Goal: Information Seeking & Learning: Learn about a topic

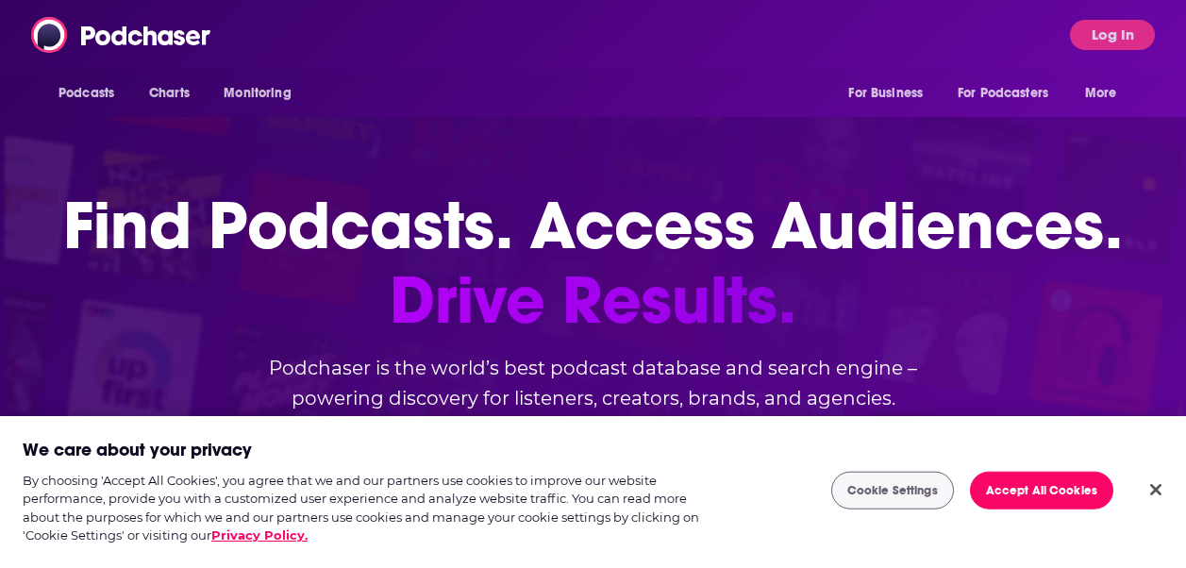
click at [1153, 23] on span "Log In" at bounding box center [1112, 35] width 85 height 30
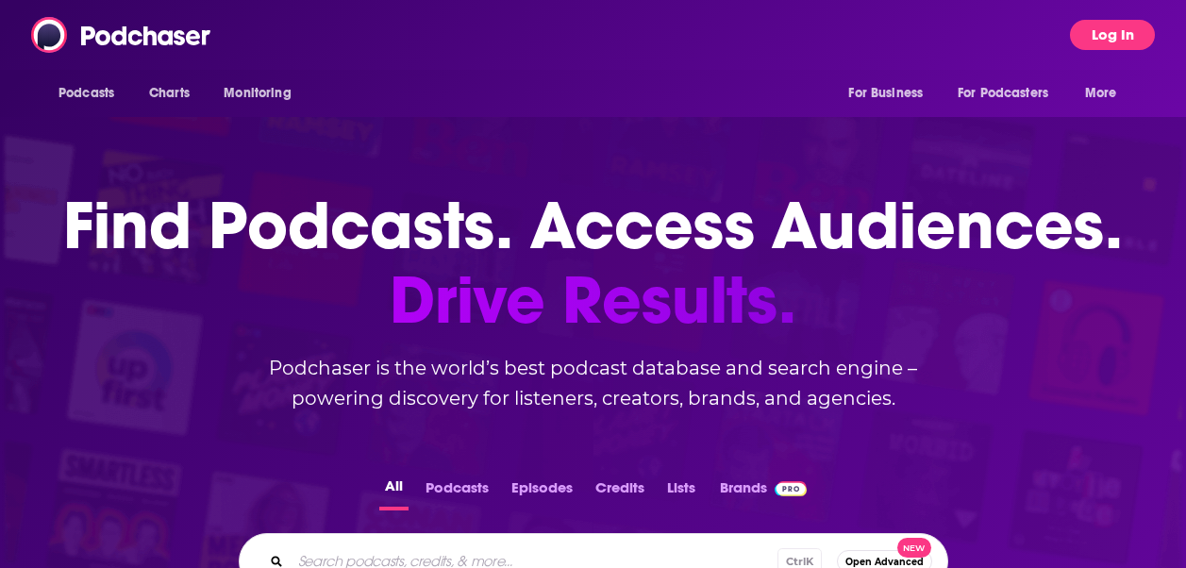
click at [1126, 34] on button "Log In" at bounding box center [1112, 35] width 85 height 30
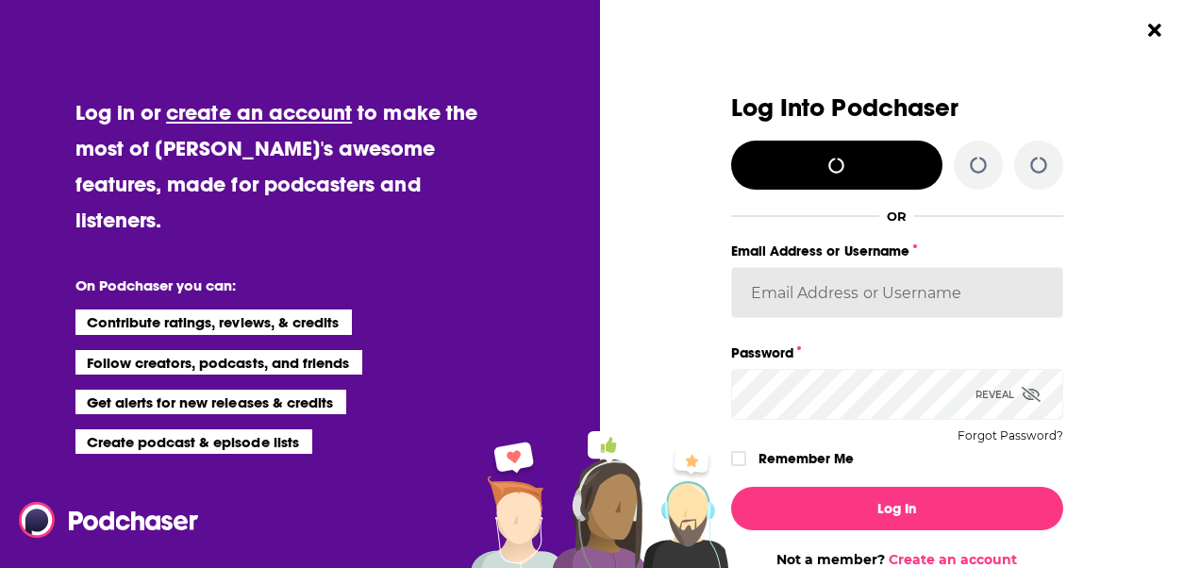
type input "[PERSON_NAME][EMAIL_ADDRESS][DOMAIN_NAME]"
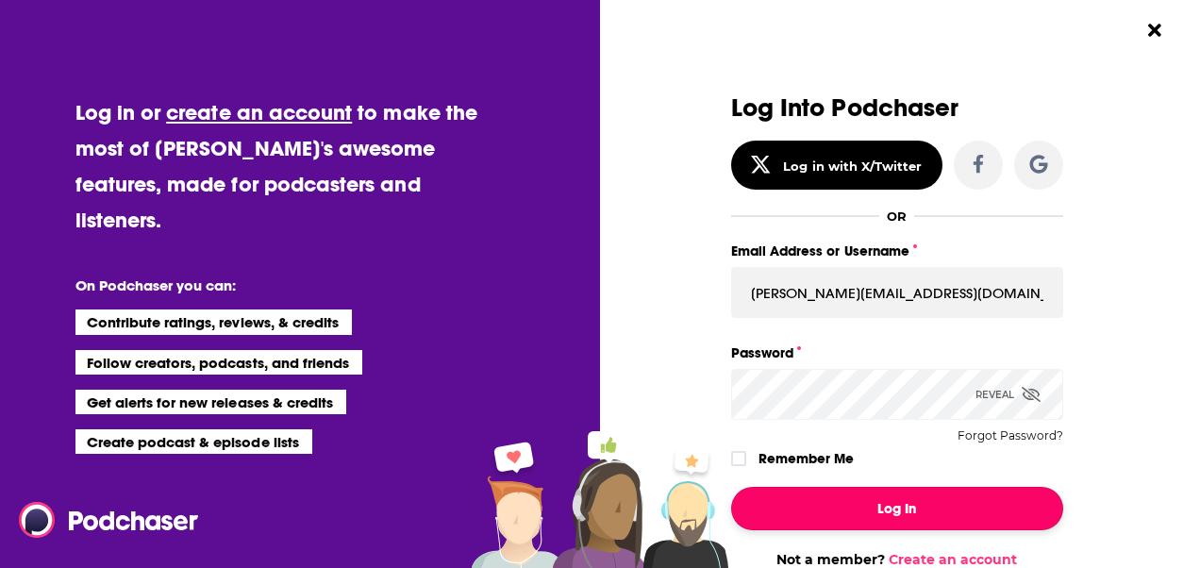
click at [876, 487] on button "Log In" at bounding box center [897, 508] width 332 height 43
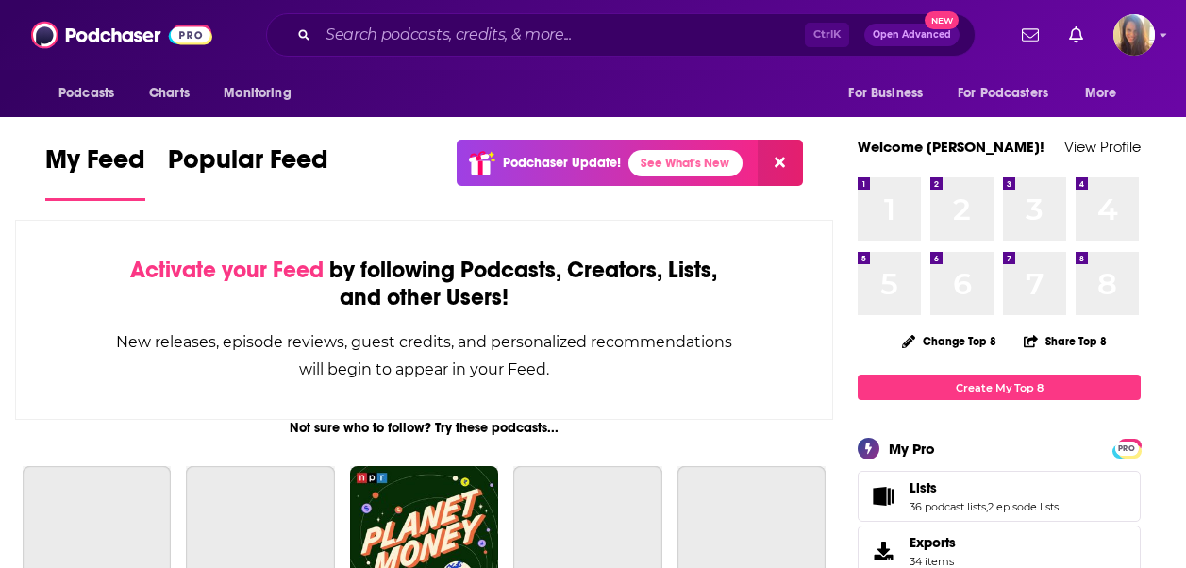
click at [383, 7] on div "Podcasts Charts Monitoring Ctrl K Open Advanced New For Business For Podcasters…" at bounding box center [593, 35] width 1186 height 70
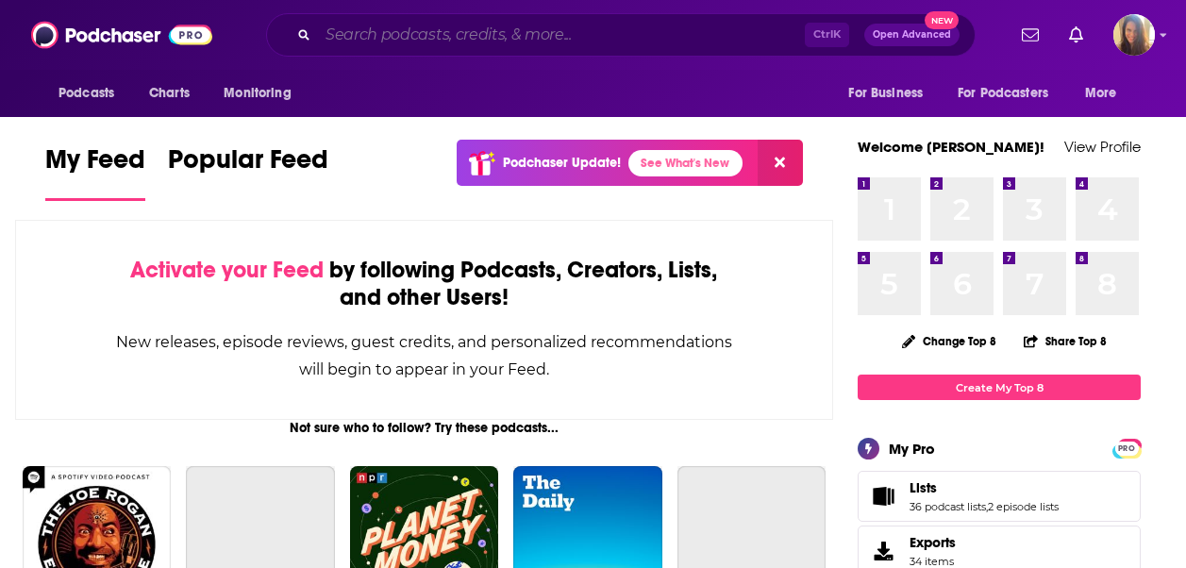
click at [379, 26] on input "Search podcasts, credits, & more..." at bounding box center [561, 35] width 487 height 30
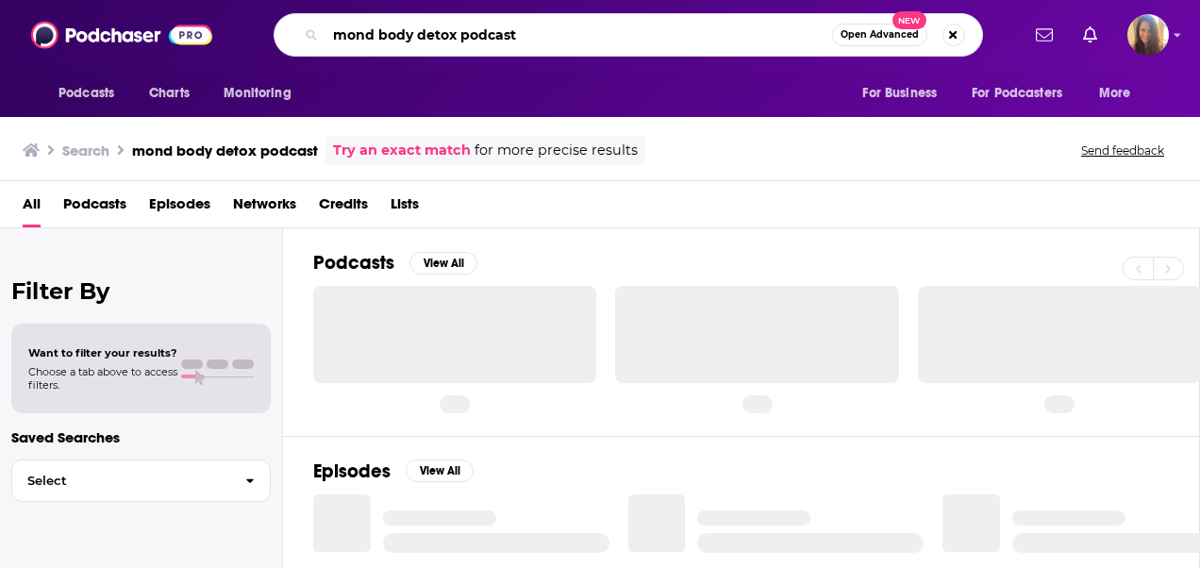
click at [347, 32] on input "mond body detox podcast" at bounding box center [578, 35] width 507 height 30
type input "mind body detox podcast"
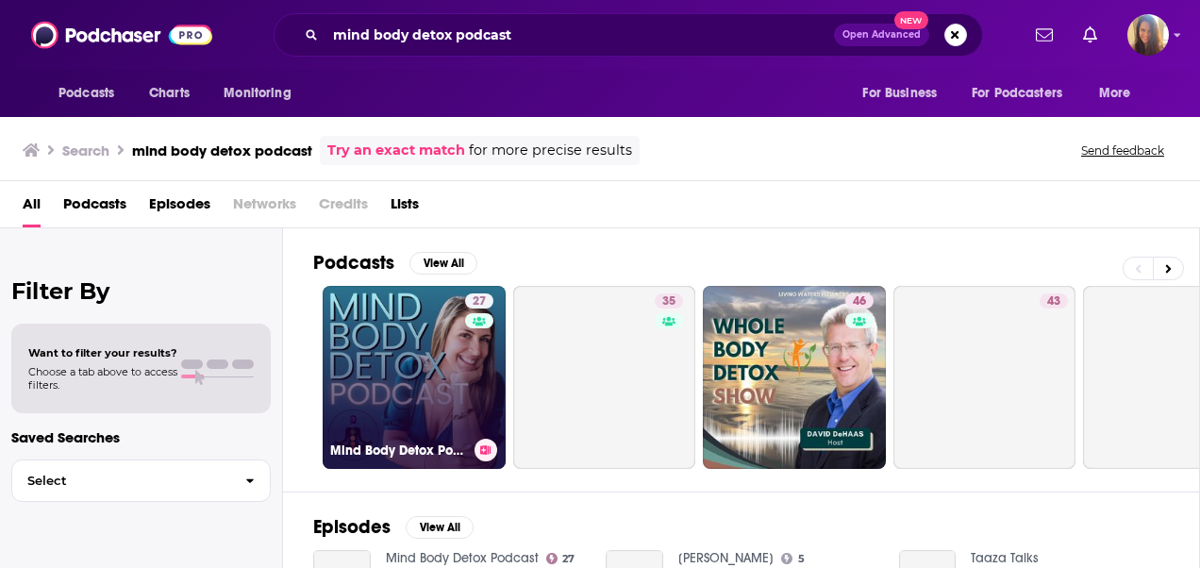
click at [394, 363] on link "27 Mind Body Detox Podcast" at bounding box center [414, 377] width 183 height 183
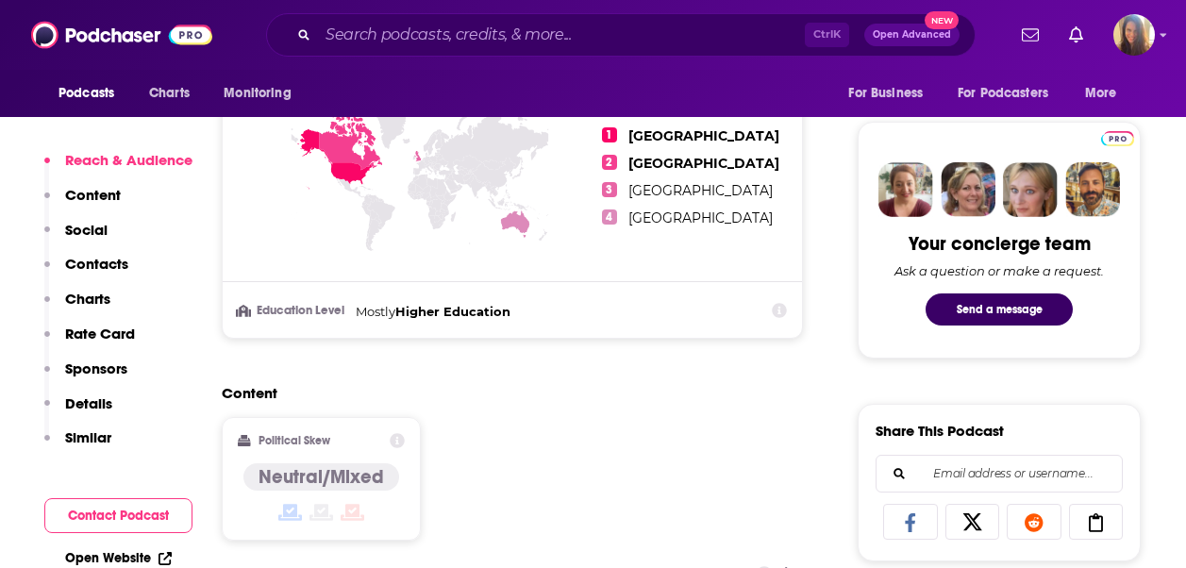
scroll to position [1321, 0]
